Goal: Download file/media

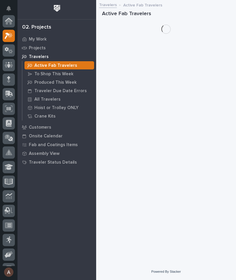
scroll to position [15, 0]
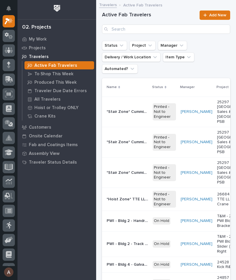
click at [53, 98] on p "All Travelers" at bounding box center [47, 99] width 26 height 5
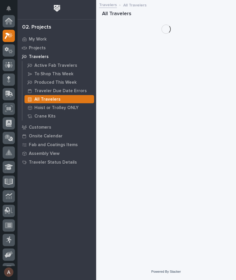
scroll to position [15, 0]
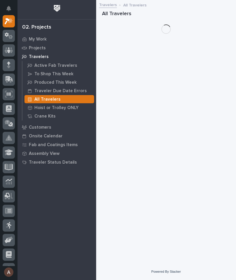
click at [46, 100] on p "All Travelers" at bounding box center [47, 99] width 26 height 5
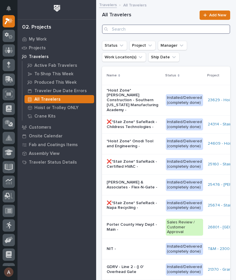
click at [189, 25] on input "Search" at bounding box center [166, 29] width 128 height 9
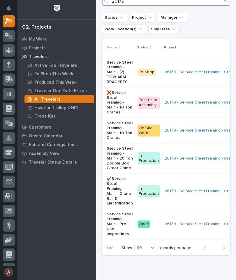
scroll to position [28, 0]
type input "26179"
click at [210, 29] on ul "Status Project Manager Work Location(s) Ship Date" at bounding box center [166, 23] width 131 height 23
click at [116, 190] on p "✔️Service Steel Framing - Main - Crane Rail & Electrification" at bounding box center [120, 191] width 26 height 29
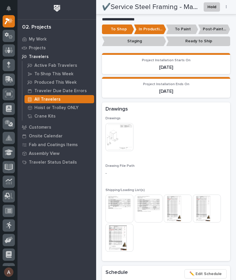
scroll to position [351, 0]
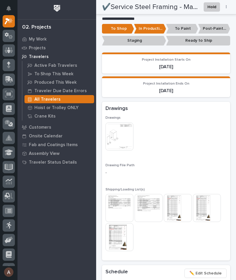
click at [119, 206] on img at bounding box center [120, 208] width 28 height 28
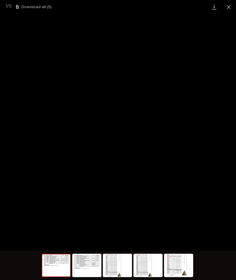
click at [213, 9] on link "Download" at bounding box center [214, 7] width 15 height 14
click at [90, 269] on img at bounding box center [87, 265] width 28 height 22
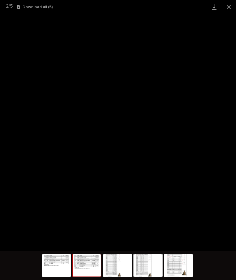
click at [211, 4] on link "Download" at bounding box center [214, 7] width 15 height 14
click at [115, 266] on img at bounding box center [118, 265] width 28 height 22
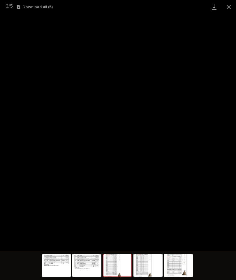
click at [214, 6] on link "Download" at bounding box center [214, 7] width 15 height 14
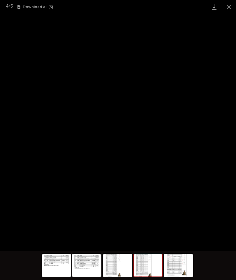
click at [147, 263] on img at bounding box center [148, 265] width 28 height 22
click at [215, 9] on link "Download" at bounding box center [214, 7] width 15 height 14
click at [182, 264] on img at bounding box center [179, 265] width 28 height 22
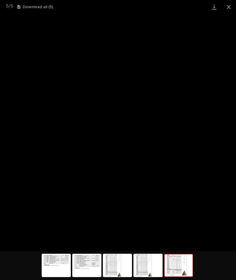
click at [215, 6] on link "Download" at bounding box center [214, 7] width 15 height 14
click at [228, 4] on button "Close gallery" at bounding box center [229, 7] width 15 height 14
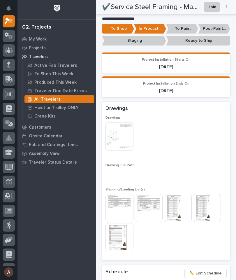
click at [178, 207] on img at bounding box center [178, 208] width 28 height 28
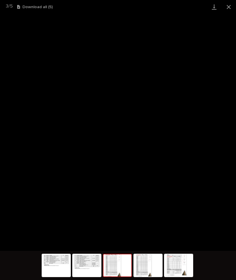
click at [211, 1] on link "Download" at bounding box center [214, 7] width 15 height 14
click at [233, 3] on button "Close gallery" at bounding box center [229, 7] width 15 height 14
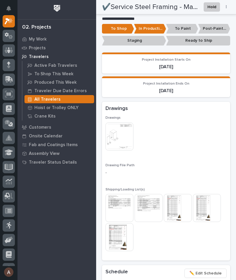
click at [120, 207] on img at bounding box center [120, 208] width 28 height 28
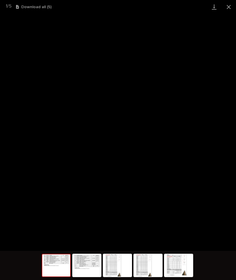
click at [213, 7] on link "Download" at bounding box center [214, 7] width 15 height 14
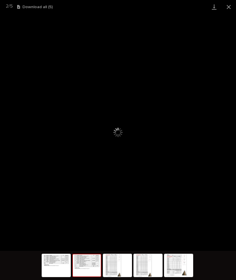
click at [83, 264] on img at bounding box center [87, 265] width 28 height 22
click at [216, 8] on link "Download" at bounding box center [214, 7] width 15 height 14
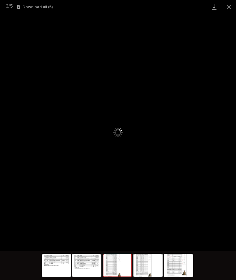
click at [114, 263] on img at bounding box center [118, 265] width 28 height 22
click at [217, 5] on link "Download" at bounding box center [214, 7] width 15 height 14
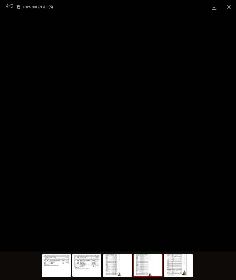
click at [147, 259] on img at bounding box center [148, 265] width 28 height 22
click at [216, 9] on link "Download" at bounding box center [214, 7] width 15 height 14
click at [230, 8] on button "Close gallery" at bounding box center [229, 7] width 15 height 14
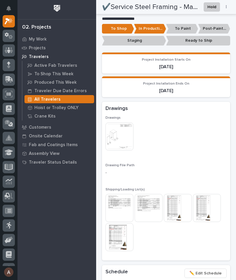
click at [120, 234] on img at bounding box center [120, 237] width 28 height 28
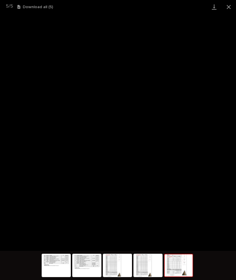
click at [215, 5] on link "Download" at bounding box center [214, 7] width 15 height 14
click at [232, 4] on button "Close gallery" at bounding box center [229, 7] width 15 height 14
